Goal: Transaction & Acquisition: Subscribe to service/newsletter

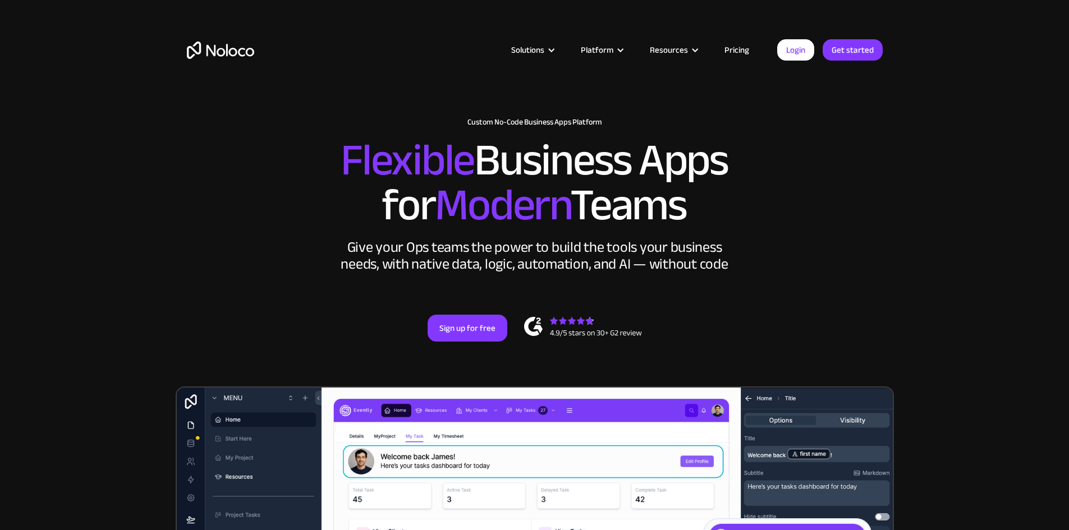
click at [738, 50] on link "Pricing" at bounding box center [736, 50] width 53 height 15
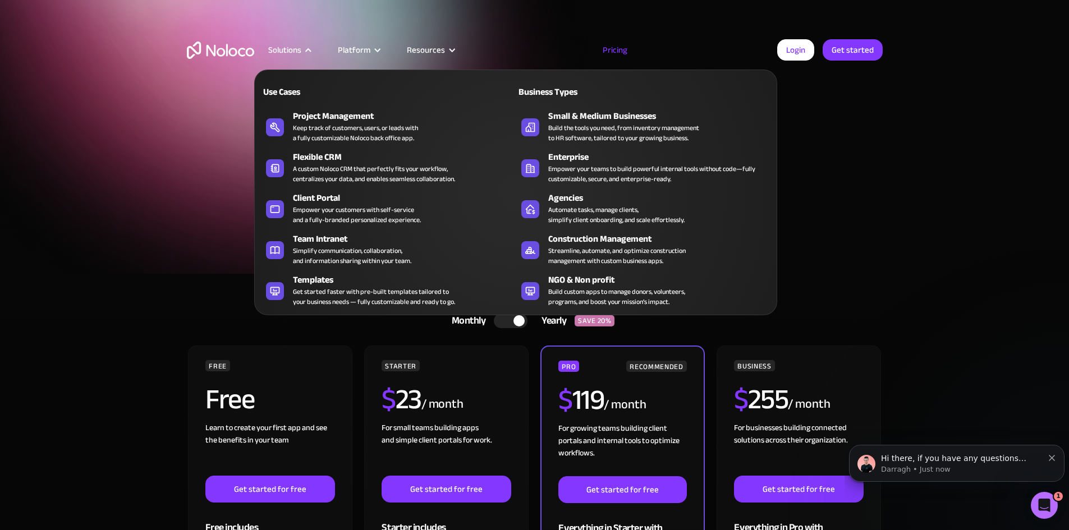
click at [321, 211] on div "Empower your customers with self-service and a fully-branded personalized exper…" at bounding box center [357, 215] width 128 height 20
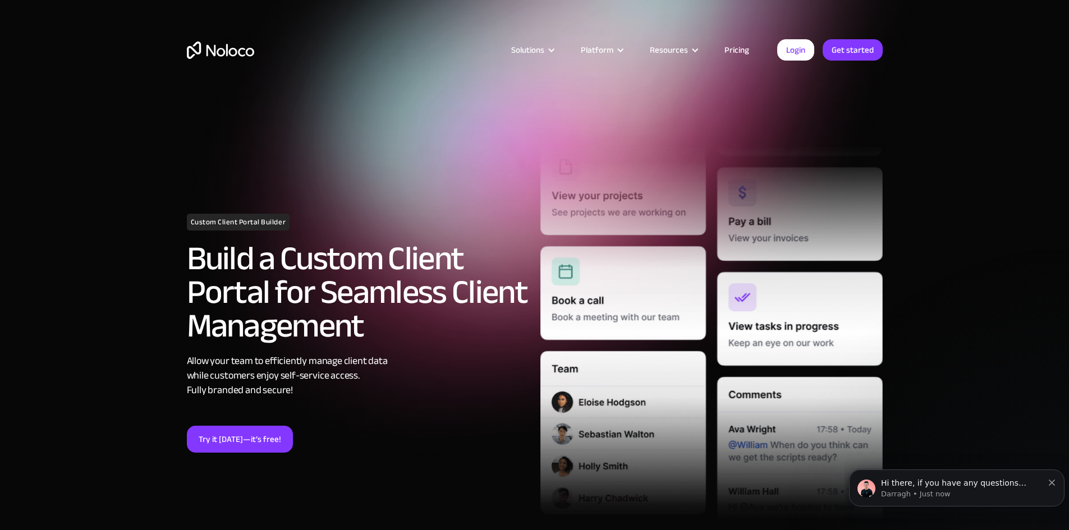
click at [197, 50] on img "home" at bounding box center [220, 50] width 67 height 17
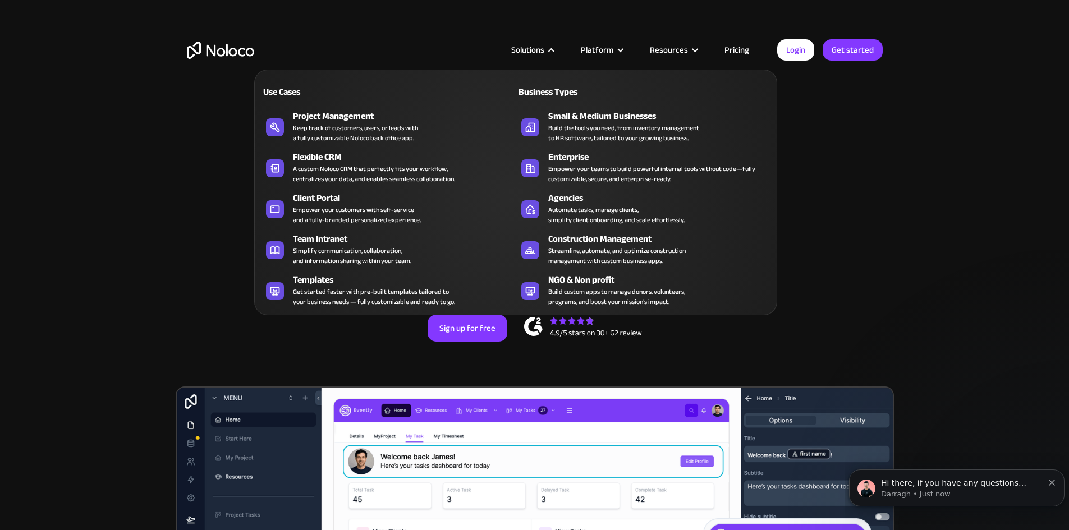
click at [342, 204] on div "Client Portal" at bounding box center [407, 197] width 228 height 13
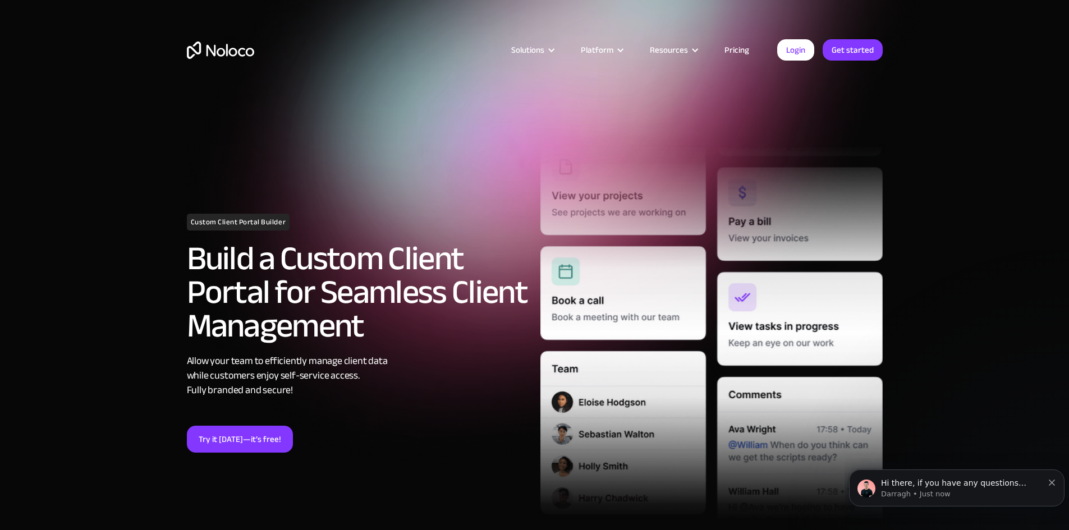
click at [238, 434] on link "Try it today—it’s free!" at bounding box center [240, 439] width 106 height 27
click at [81, 237] on section "Custom Client Portal Builder Build a Custom Client Portal for Seamless Client M…" at bounding box center [534, 324] width 1069 height 649
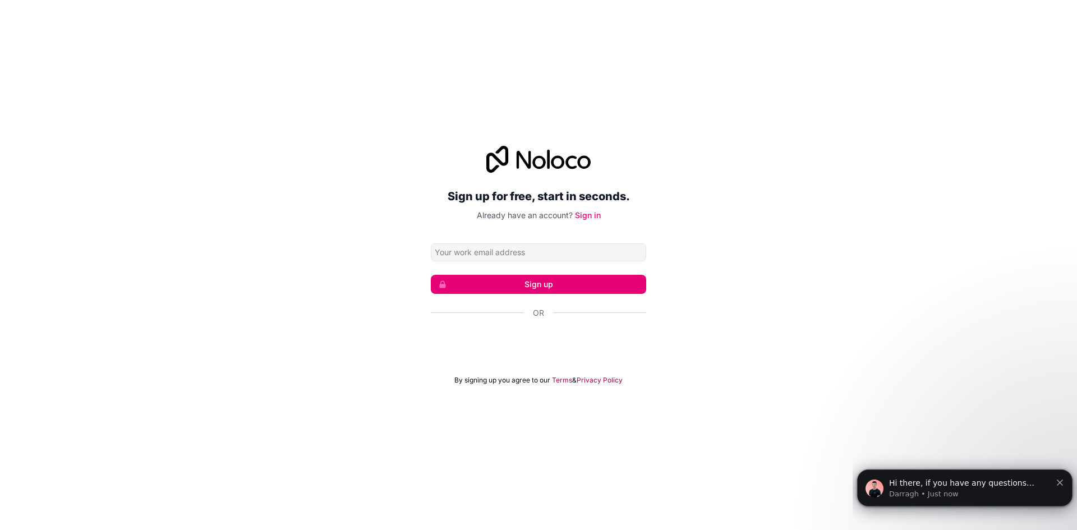
click at [464, 251] on input "Email address" at bounding box center [538, 252] width 215 height 18
type input "[EMAIL_ADDRESS][DOMAIN_NAME]"
click at [538, 284] on button "Sign up" at bounding box center [538, 284] width 215 height 19
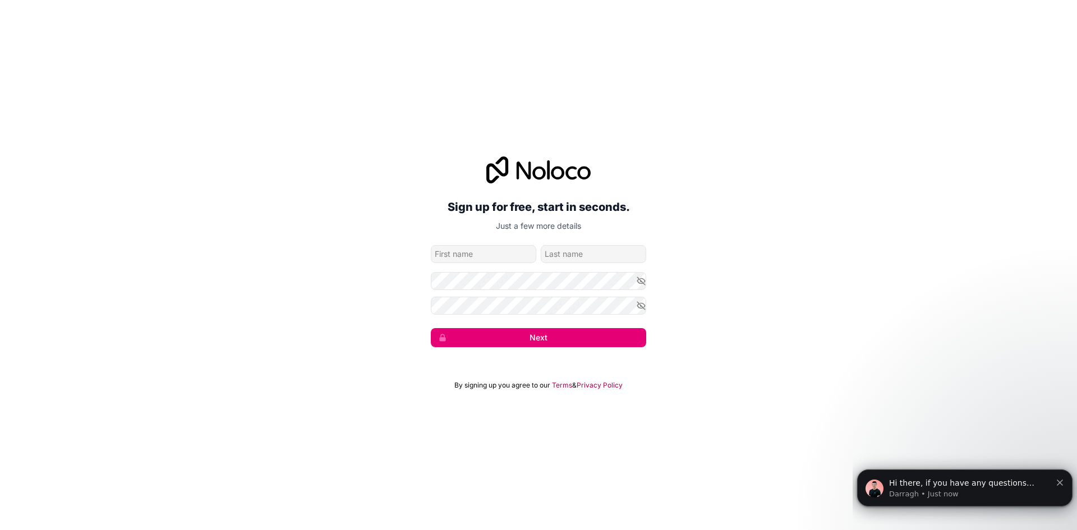
click at [459, 258] on input "given-name" at bounding box center [483, 254] width 105 height 18
click at [222, 267] on div "Sign up for free, start in seconds. Just a few more details [EMAIL_ADDRESS][DOM…" at bounding box center [538, 252] width 1077 height 222
click at [462, 259] on input "given-name" at bounding box center [483, 254] width 105 height 18
type input "T"
click at [567, 258] on input "family-name" at bounding box center [593, 254] width 105 height 18
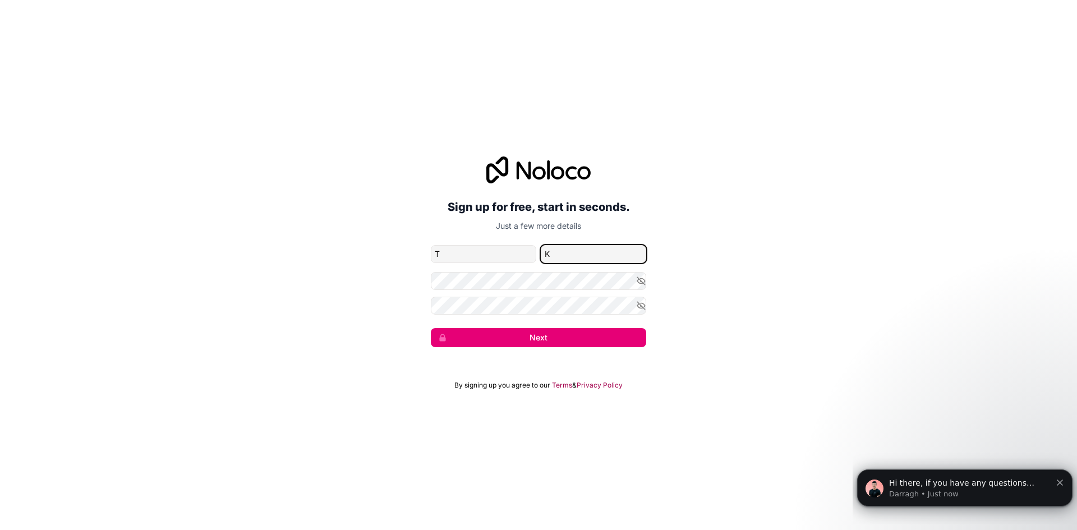
type input "K"
